Goal: Find specific page/section: Find specific page/section

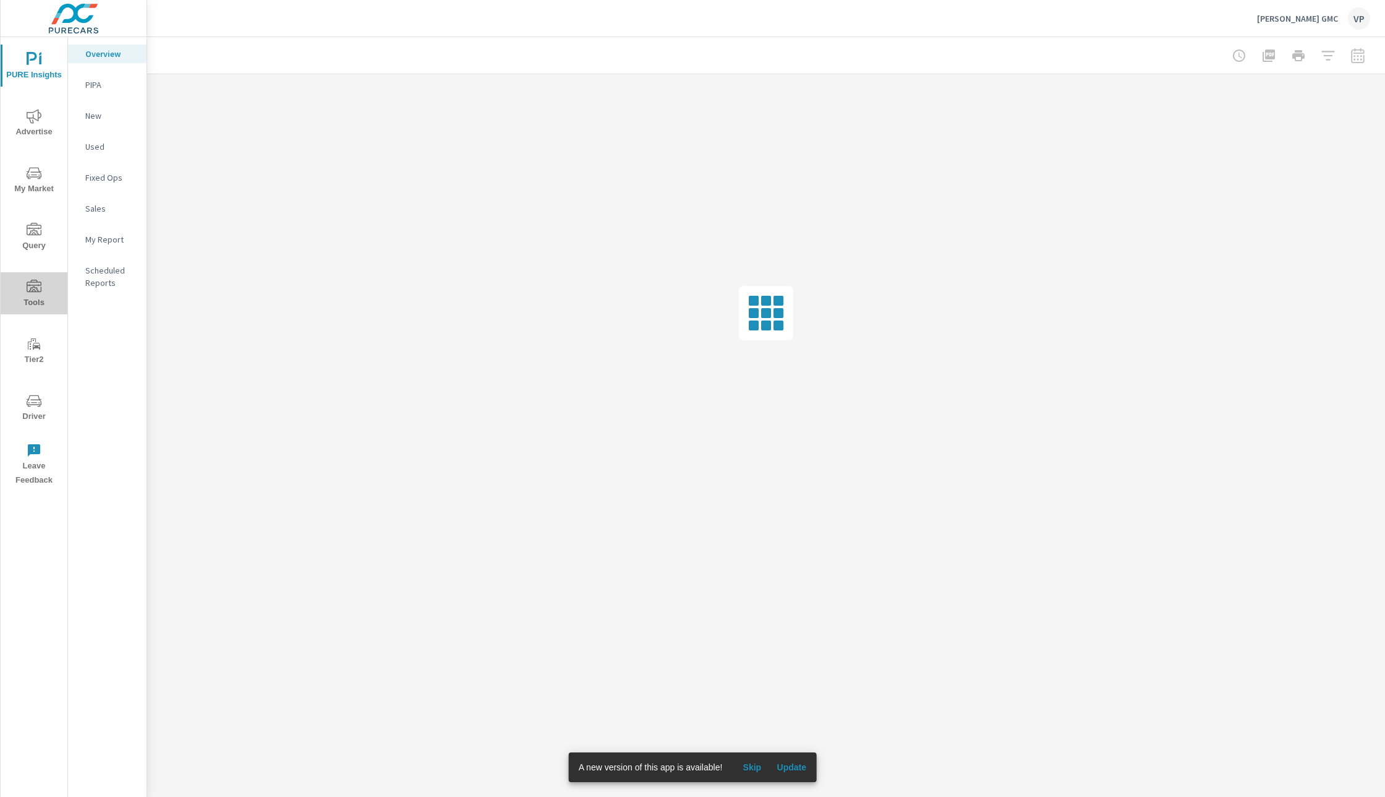
click at [31, 294] on span "Tools" at bounding box center [33, 295] width 59 height 30
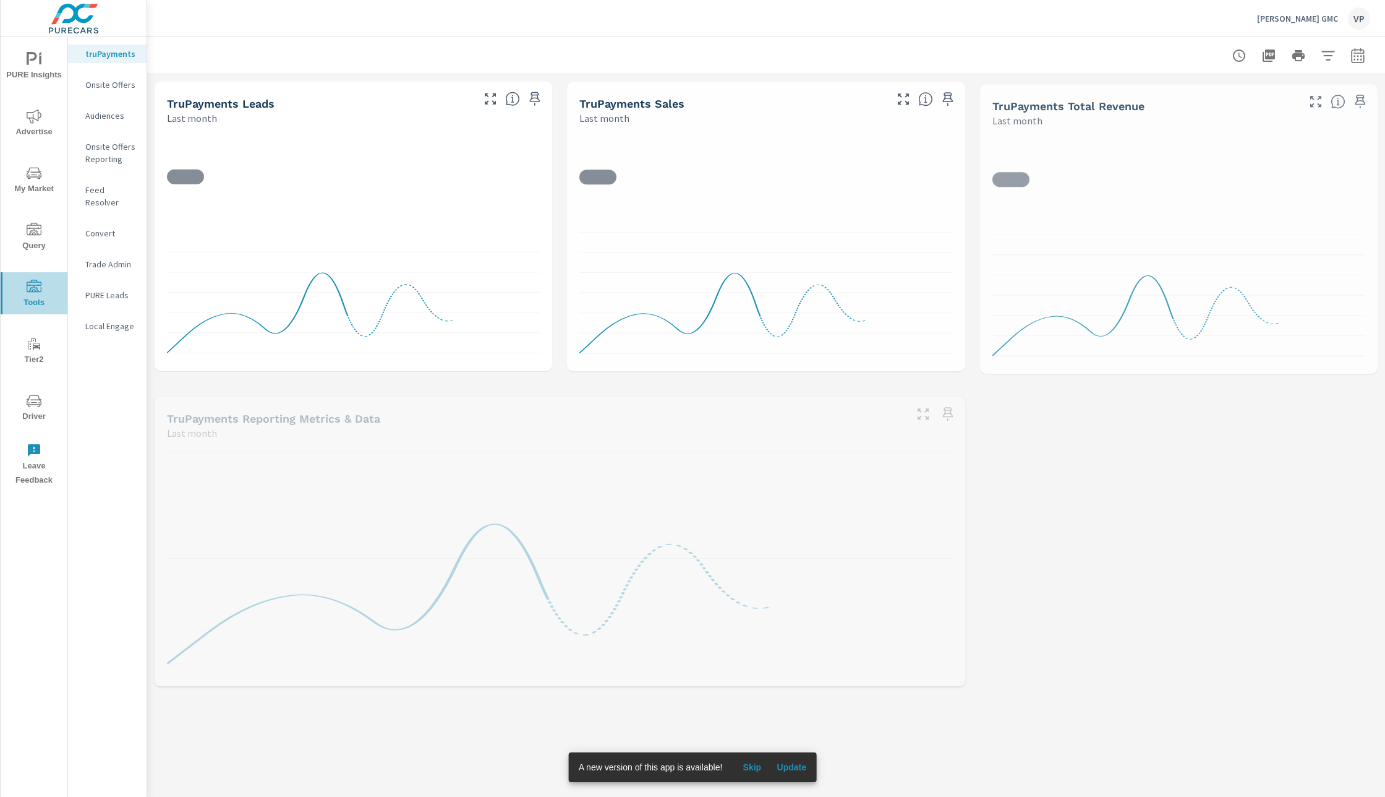
click at [31, 294] on span "Tools" at bounding box center [33, 295] width 59 height 30
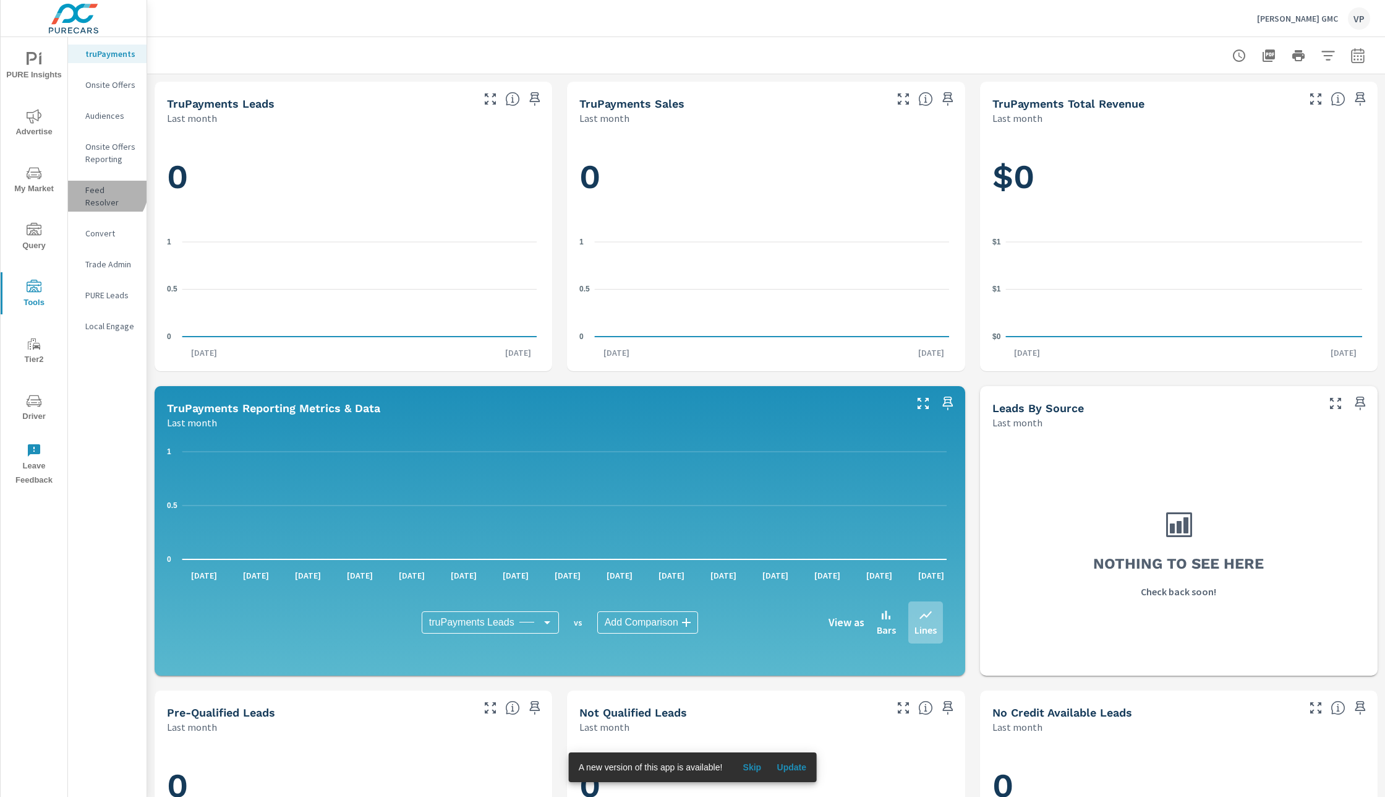
click at [102, 189] on p "Feed Resolver" at bounding box center [110, 196] width 51 height 25
